Goal: Transaction & Acquisition: Purchase product/service

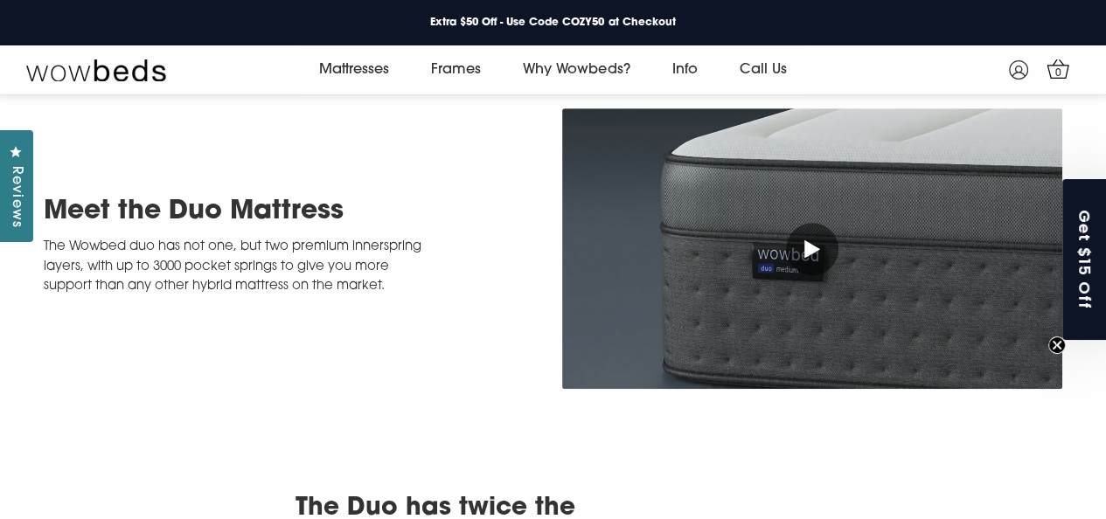
scroll to position [693, 0]
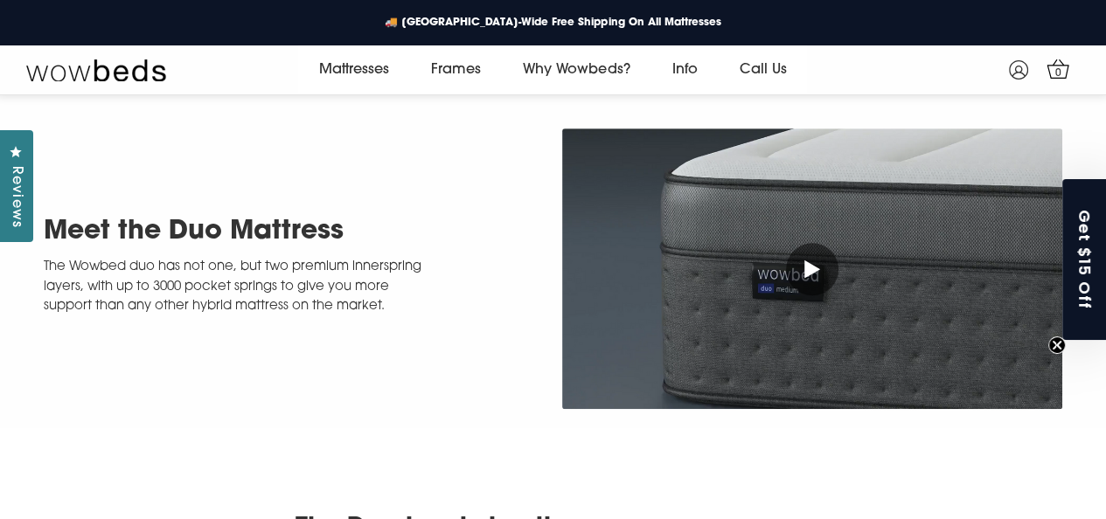
click at [289, 214] on h1 "Meet the Duo Mattress" at bounding box center [233, 232] width 379 height 37
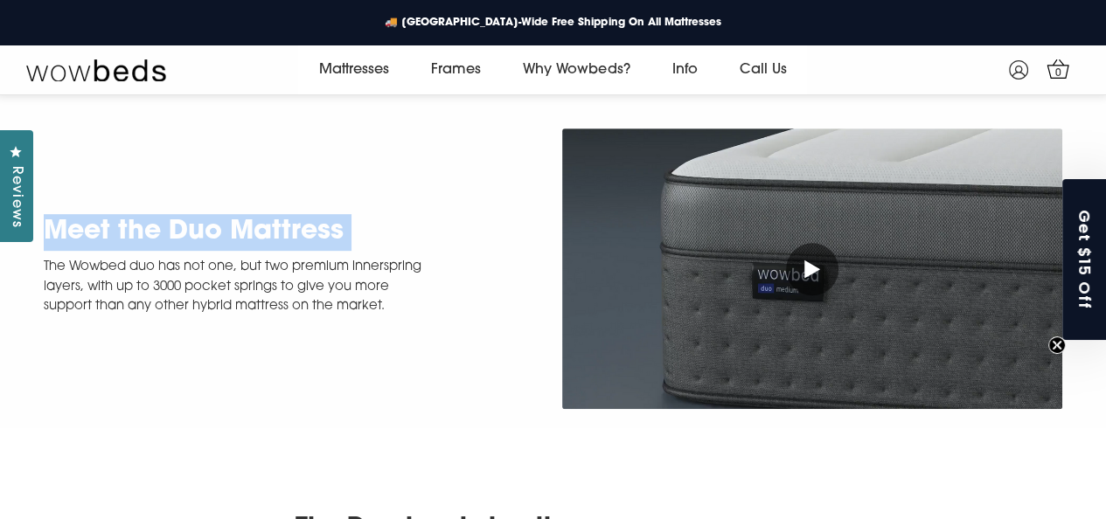
click at [289, 214] on h1 "Meet the Duo Mattress" at bounding box center [233, 232] width 379 height 37
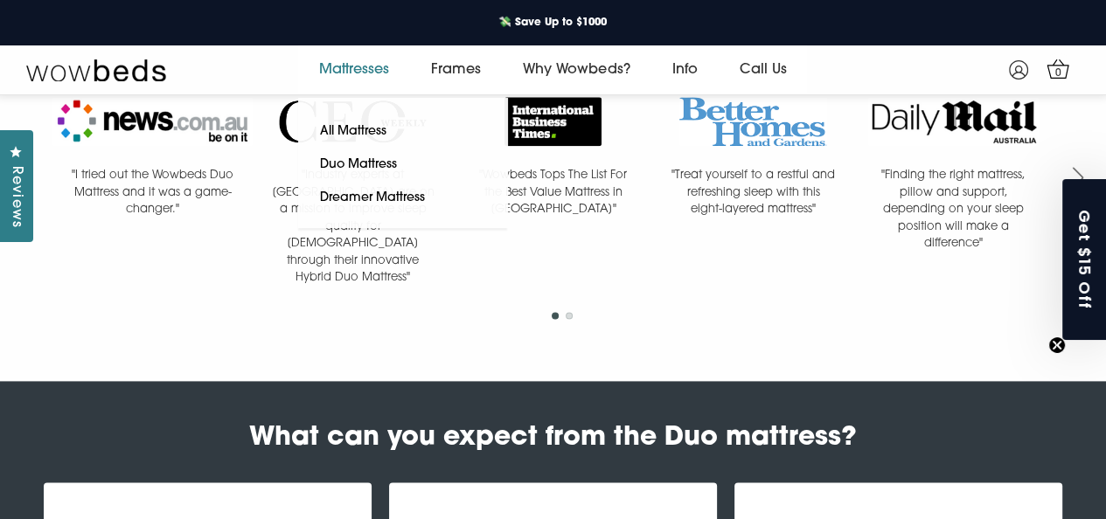
scroll to position [780, 0]
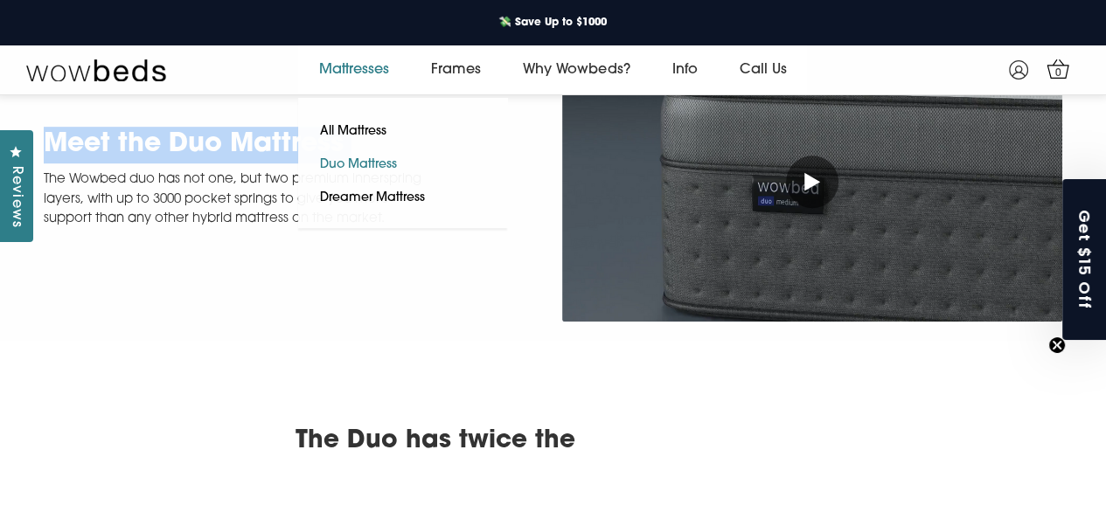
click at [352, 159] on link "Duo Mattress" at bounding box center [358, 165] width 121 height 33
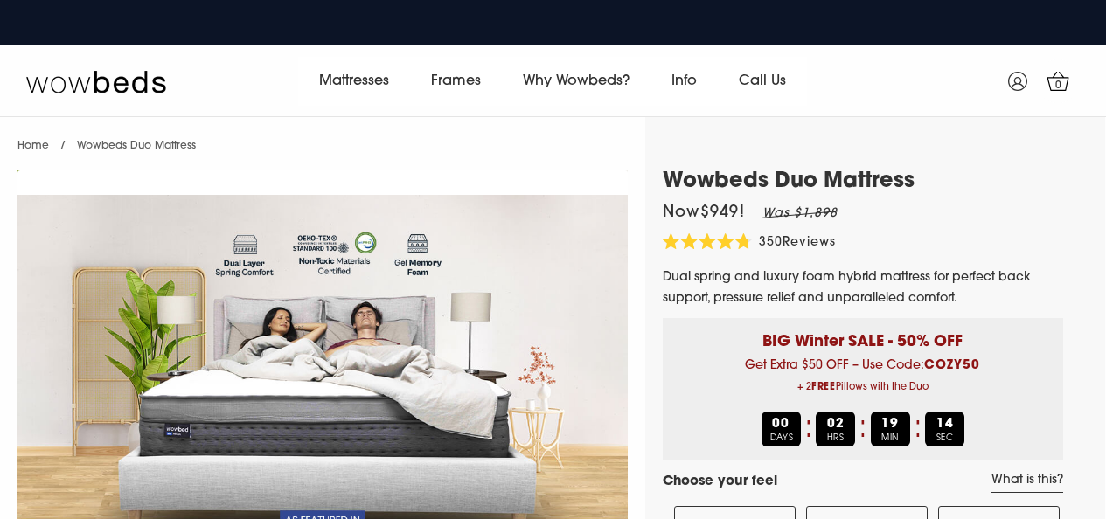
select select "Medium-Firm"
select select "Queen"
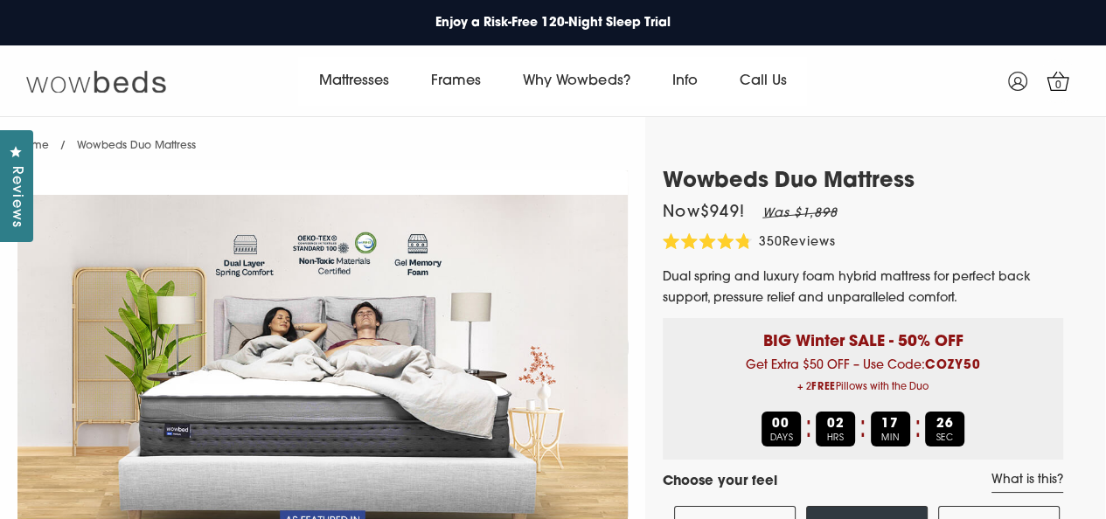
click at [67, 65] on link at bounding box center [114, 80] width 176 height 57
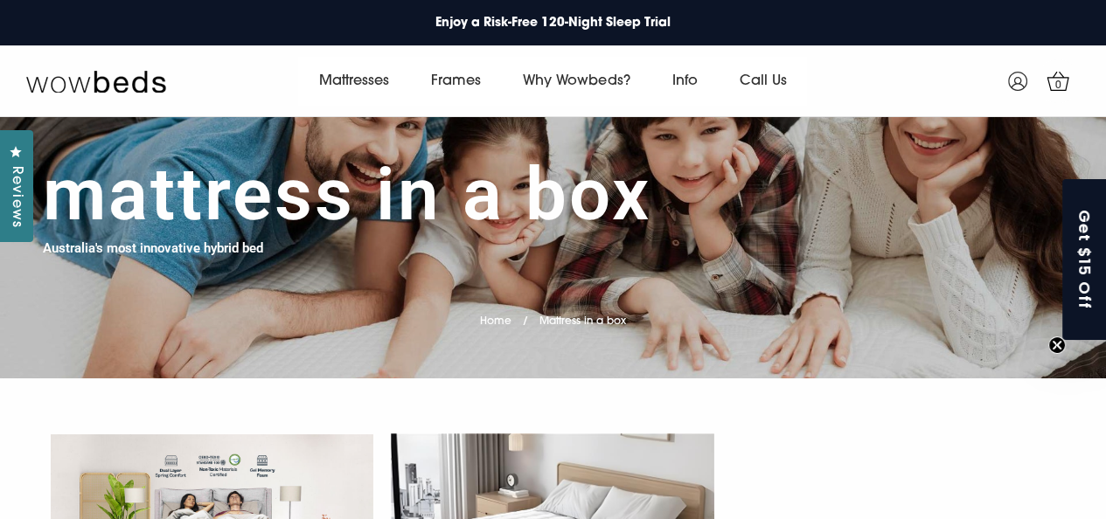
click at [422, 203] on h1 "Mattress in a box" at bounding box center [347, 194] width 609 height 87
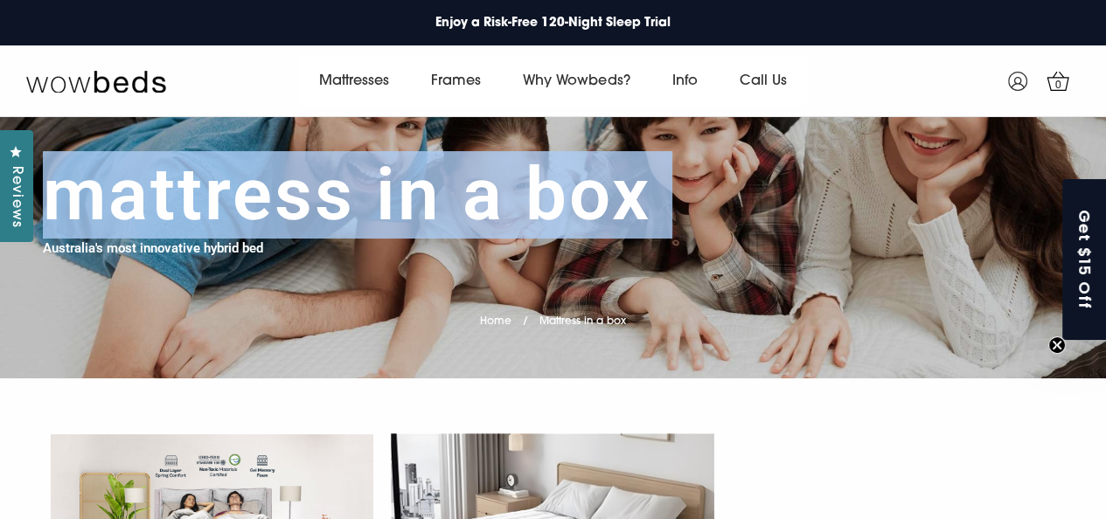
click at [422, 203] on h1 "Mattress in a box" at bounding box center [347, 194] width 609 height 87
copy div "Mattress in a box"
click at [500, 202] on h1 "Mattress in a box" at bounding box center [347, 194] width 609 height 87
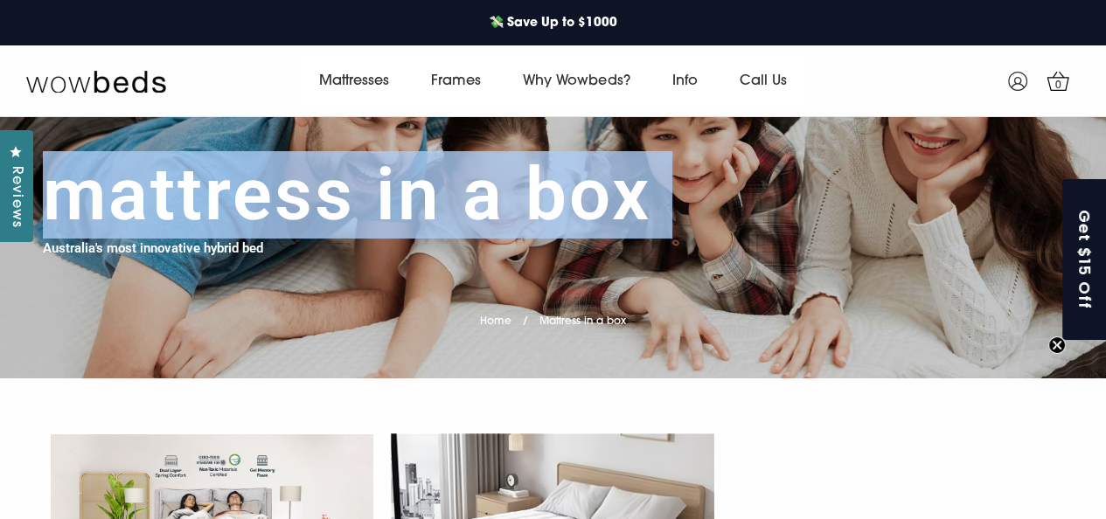
copy div "Mattress in a box"
